Goal: Information Seeking & Learning: Learn about a topic

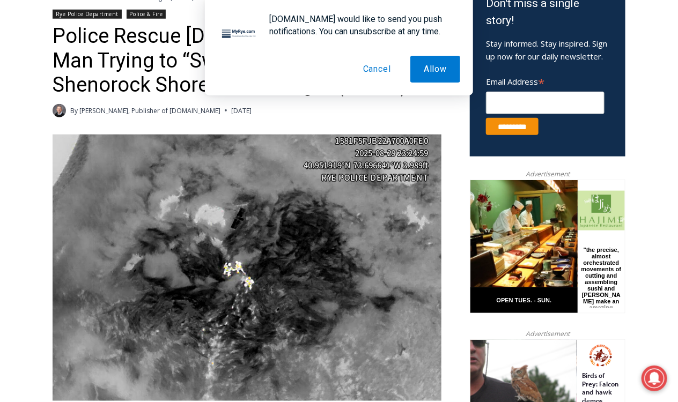
scroll to position [376, 0]
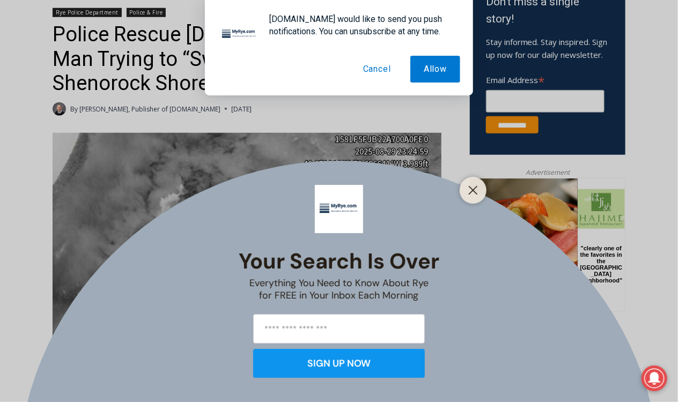
click at [382, 75] on button "Cancel" at bounding box center [377, 69] width 55 height 27
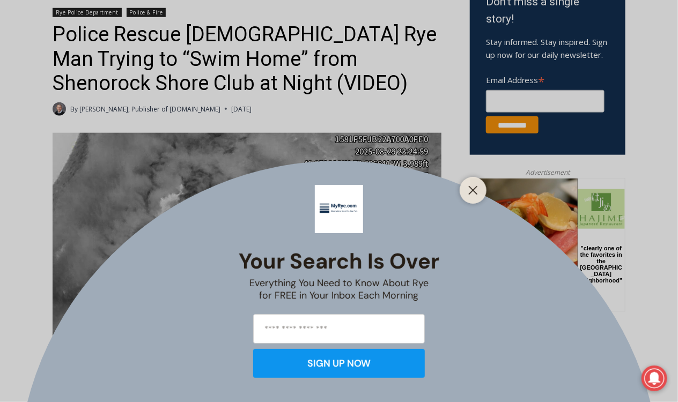
click at [380, 69] on div "MyRye.com would like to send you push notifications. You can unsubscribe at any…" at bounding box center [339, 47] width 678 height 95
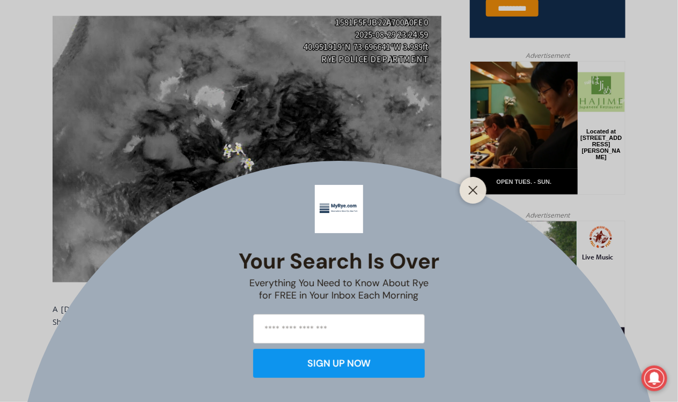
scroll to position [490, 0]
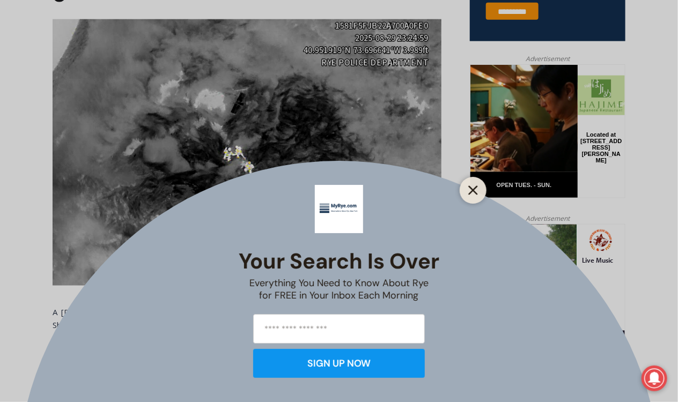
click at [473, 191] on icon "Close" at bounding box center [473, 191] width 10 height 10
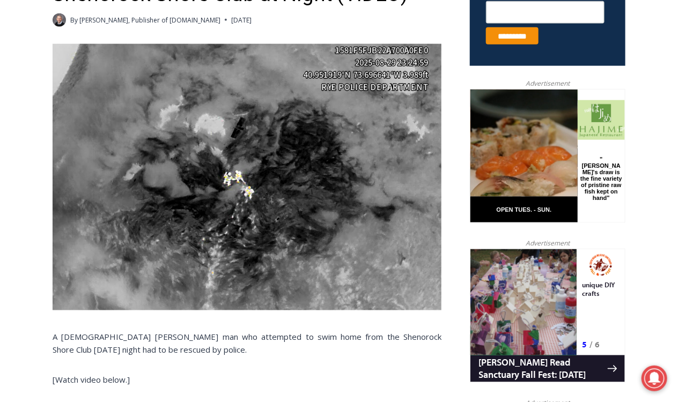
scroll to position [457, 0]
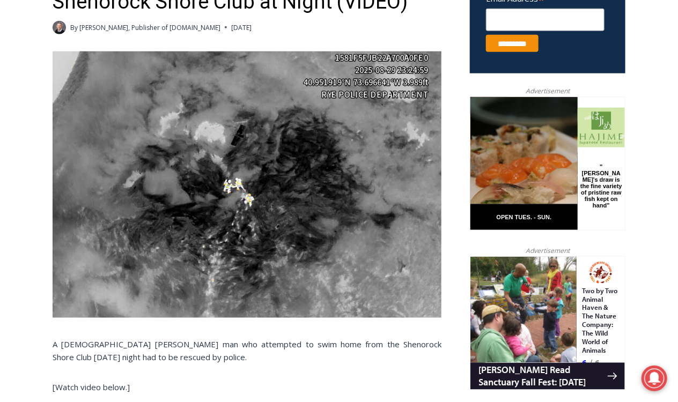
click at [240, 171] on img at bounding box center [247, 184] width 389 height 267
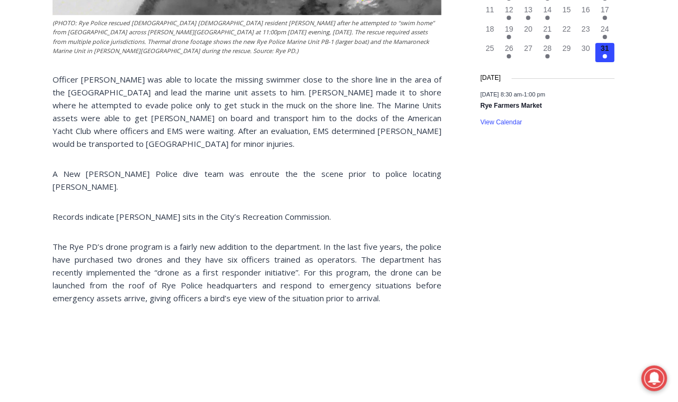
scroll to position [1327, 0]
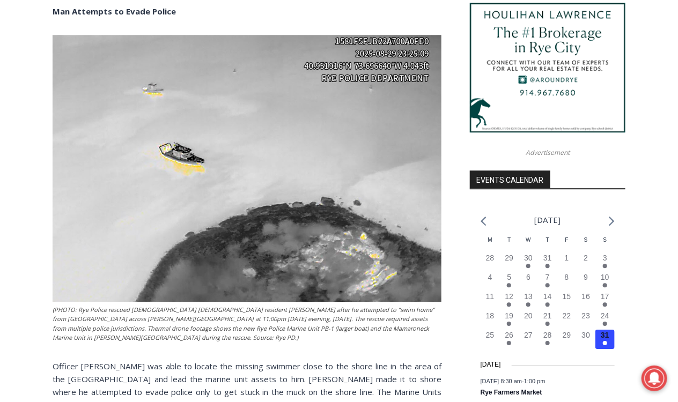
scroll to position [936, 0]
